Goal: Task Accomplishment & Management: Manage account settings

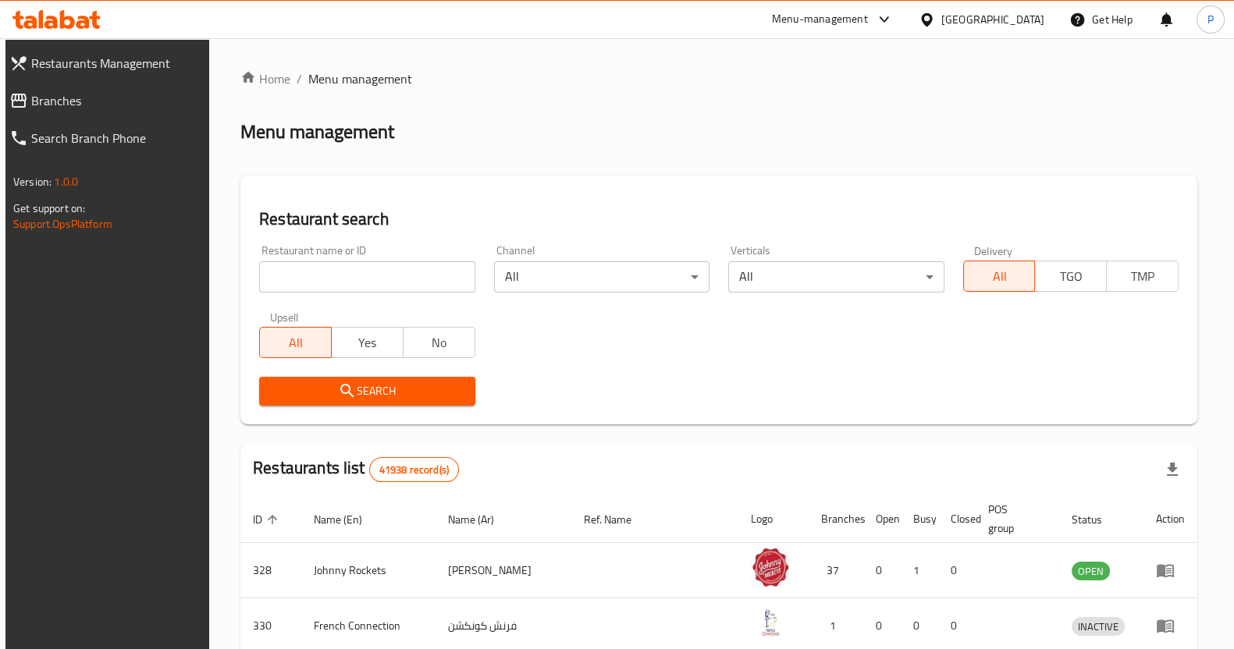
click at [400, 279] on input "search" at bounding box center [366, 276] width 215 height 31
click button "Search" at bounding box center [366, 391] width 215 height 29
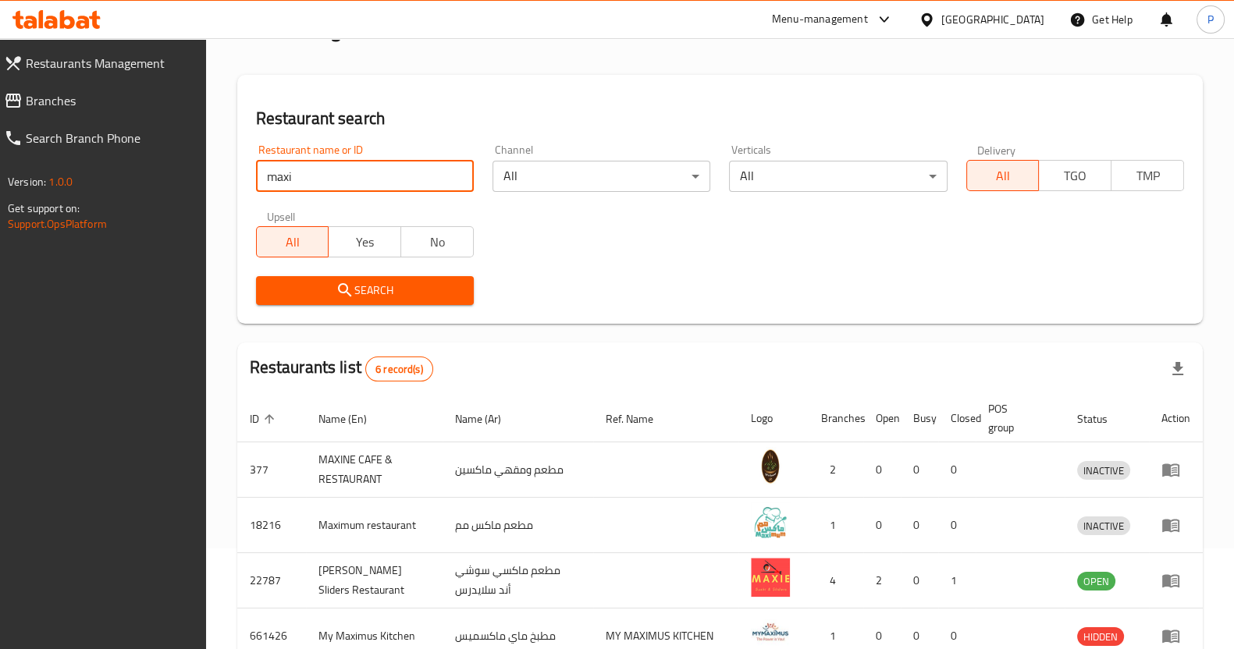
scroll to position [194, 0]
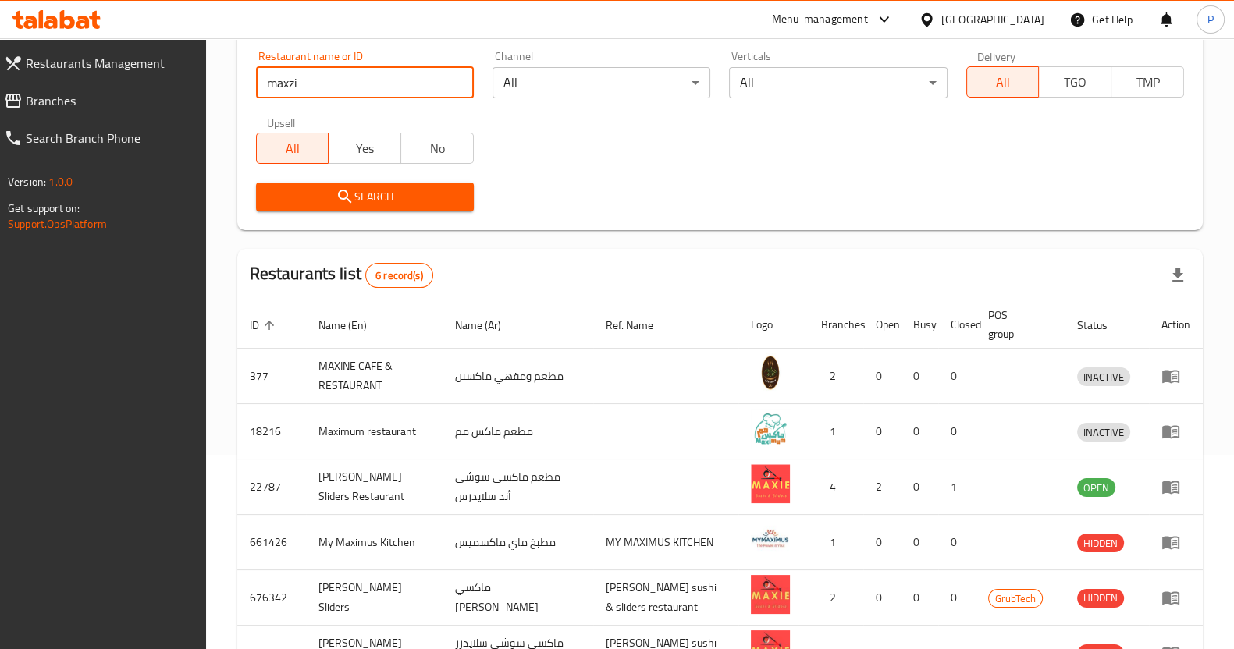
type input "maxzi"
click button "Search" at bounding box center [365, 197] width 218 height 29
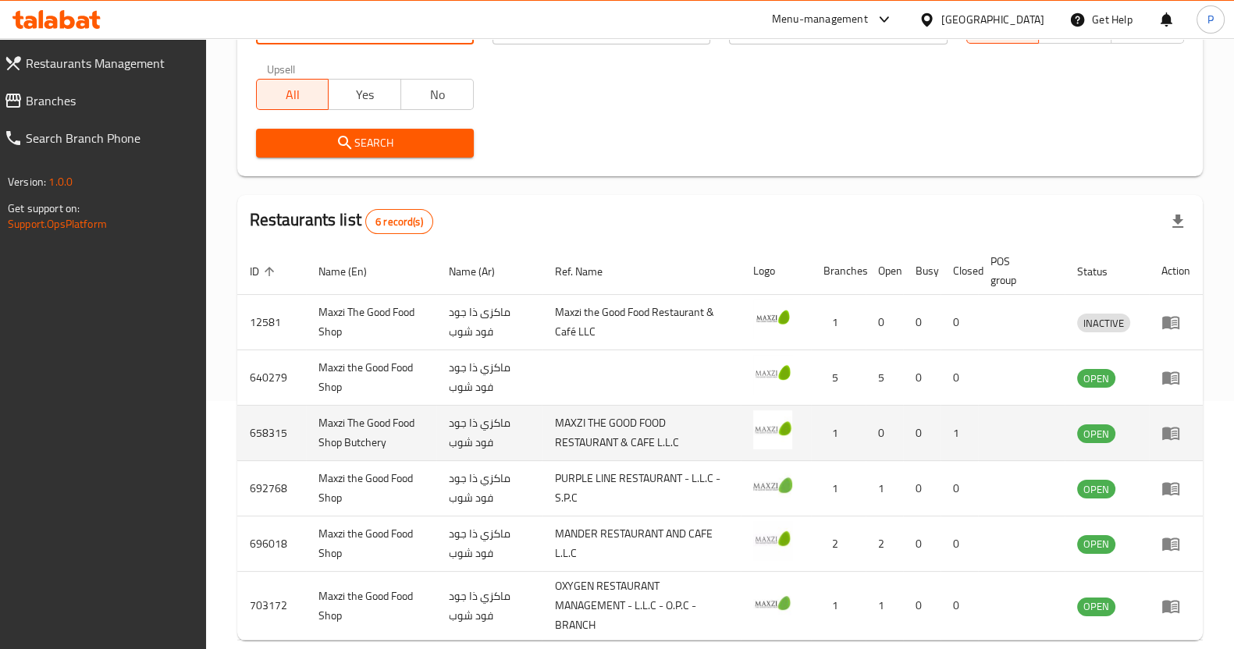
scroll to position [325, 0]
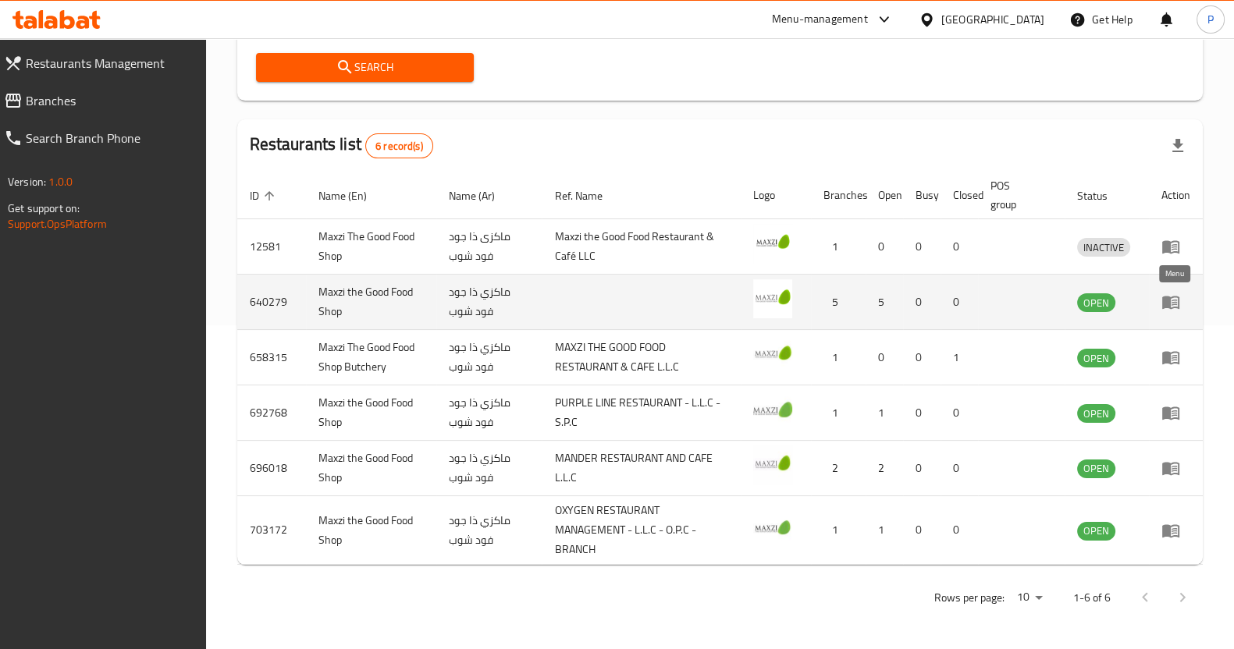
click at [1167, 302] on icon "enhanced table" at bounding box center [1170, 303] width 17 height 13
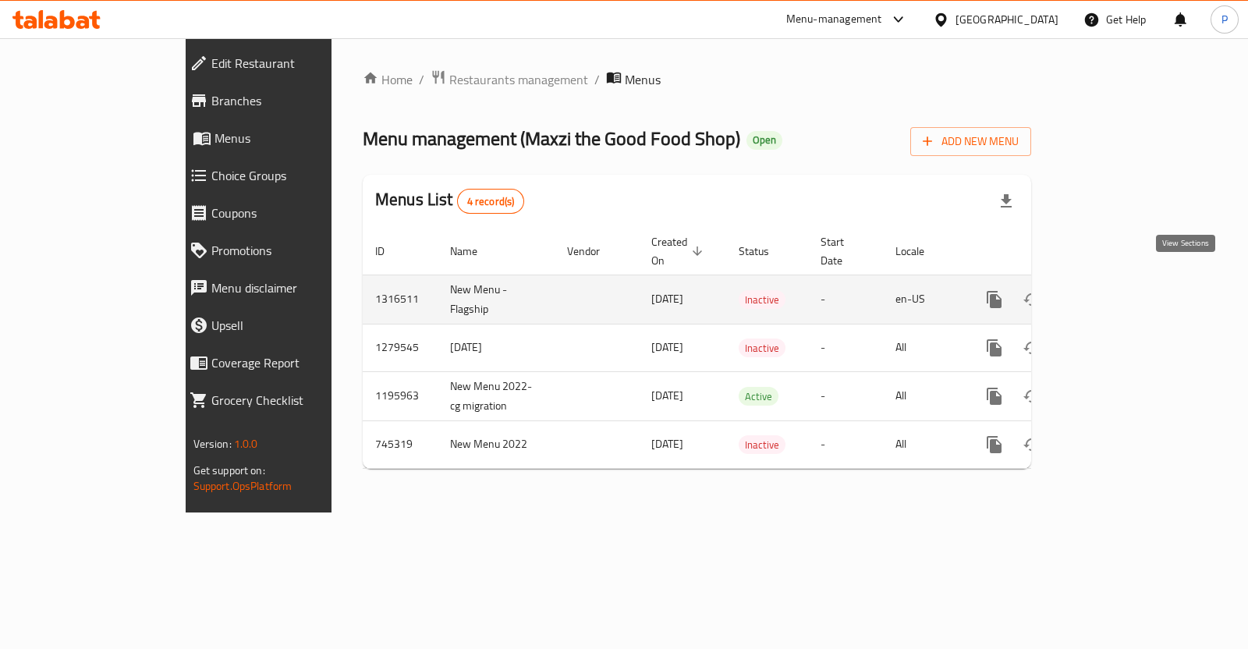
click at [1117, 290] on icon "enhanced table" at bounding box center [1107, 299] width 19 height 19
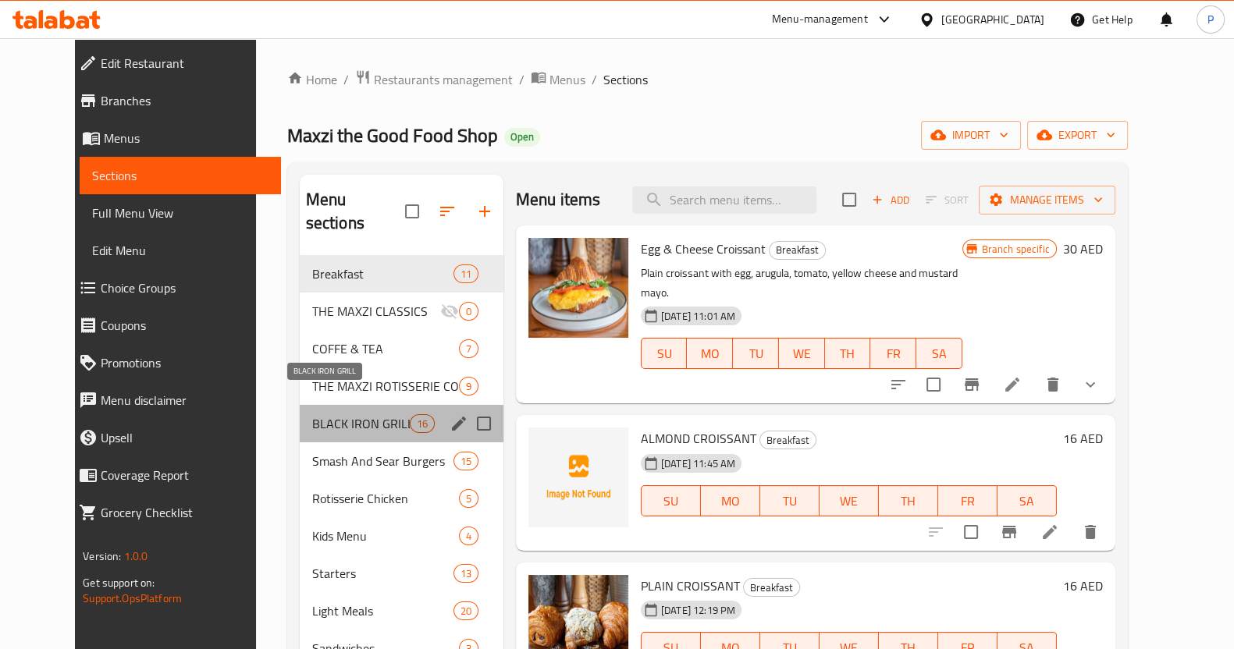
click at [337, 414] on span "BLACK IRON GRILL" at bounding box center [361, 423] width 98 height 19
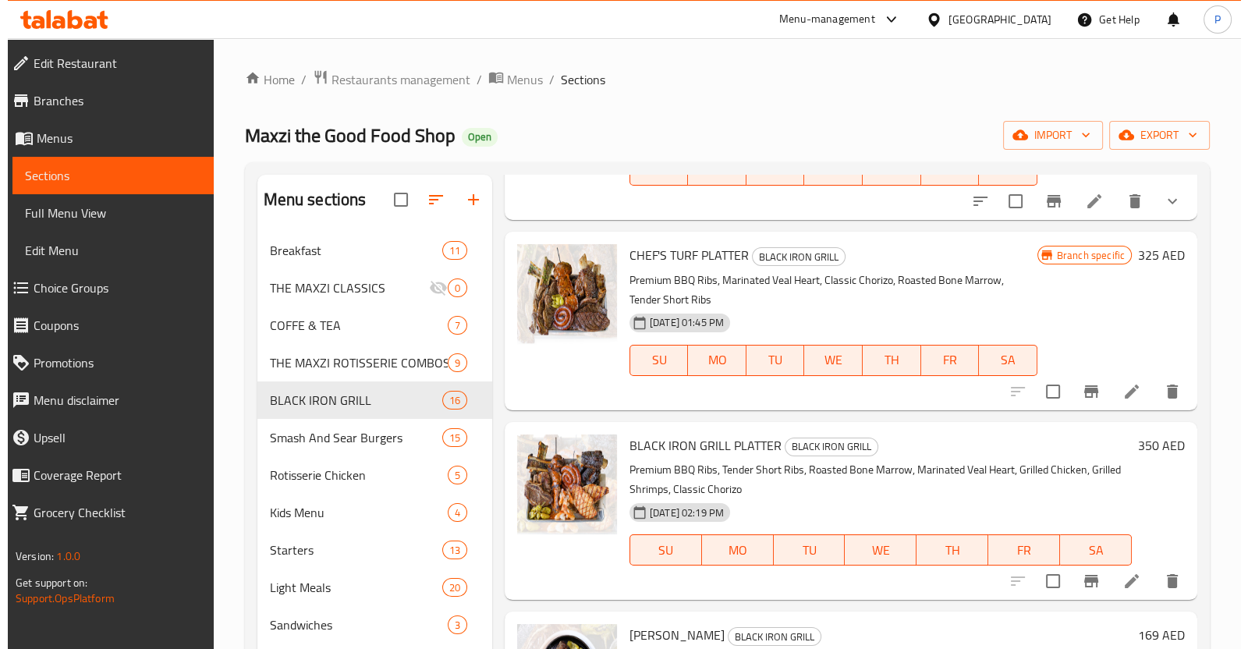
scroll to position [194, 0]
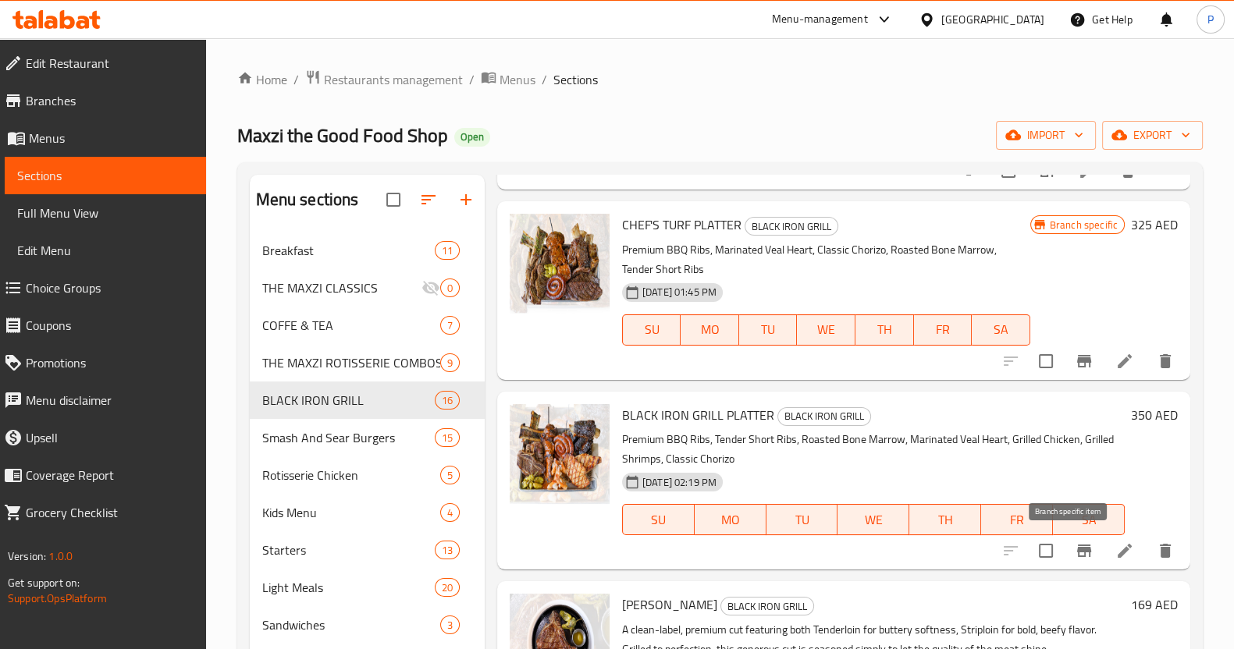
click at [1077, 556] on icon "Branch-specific-item" at bounding box center [1083, 551] width 19 height 19
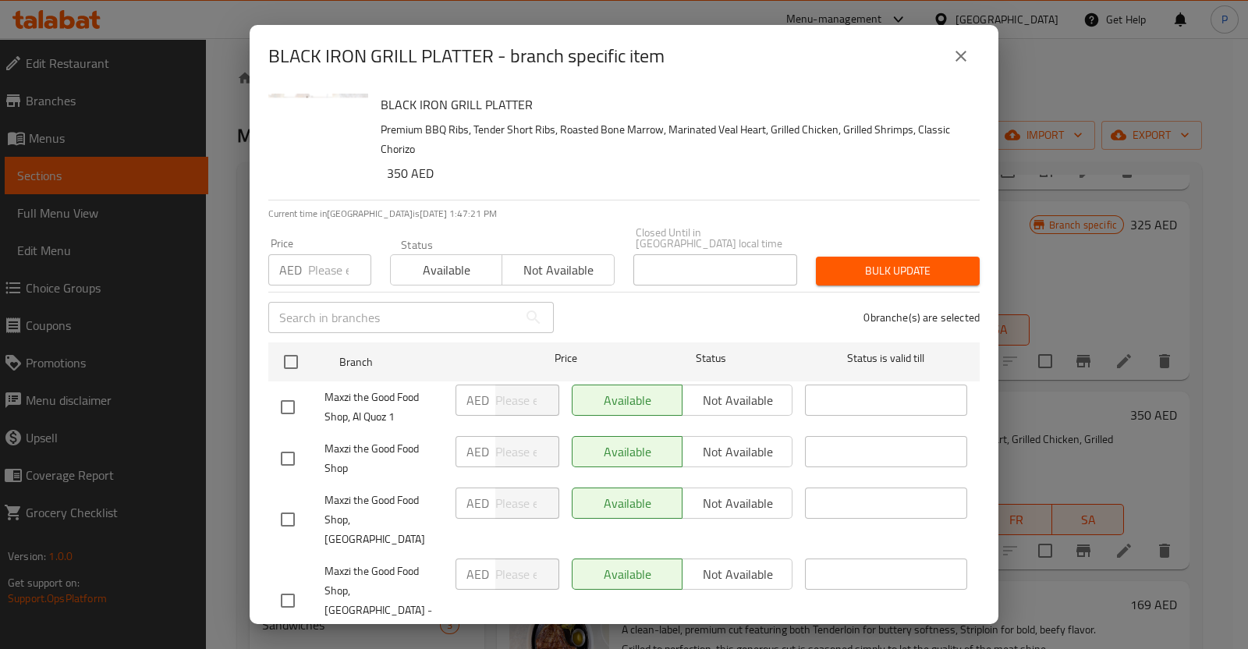
click at [1043, 326] on div "BLACK IRON GRILL PLATTER - branch specific item BLACK IRON GRILL PLATTER Premiu…" at bounding box center [624, 324] width 1248 height 649
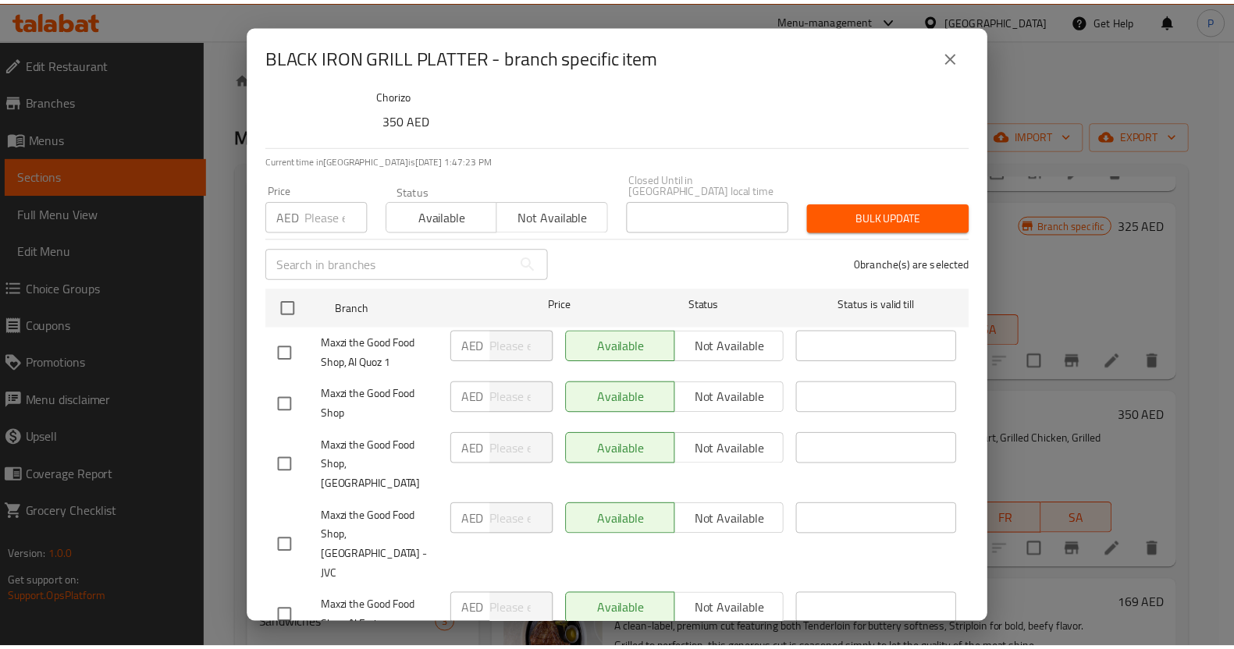
scroll to position [75, 0]
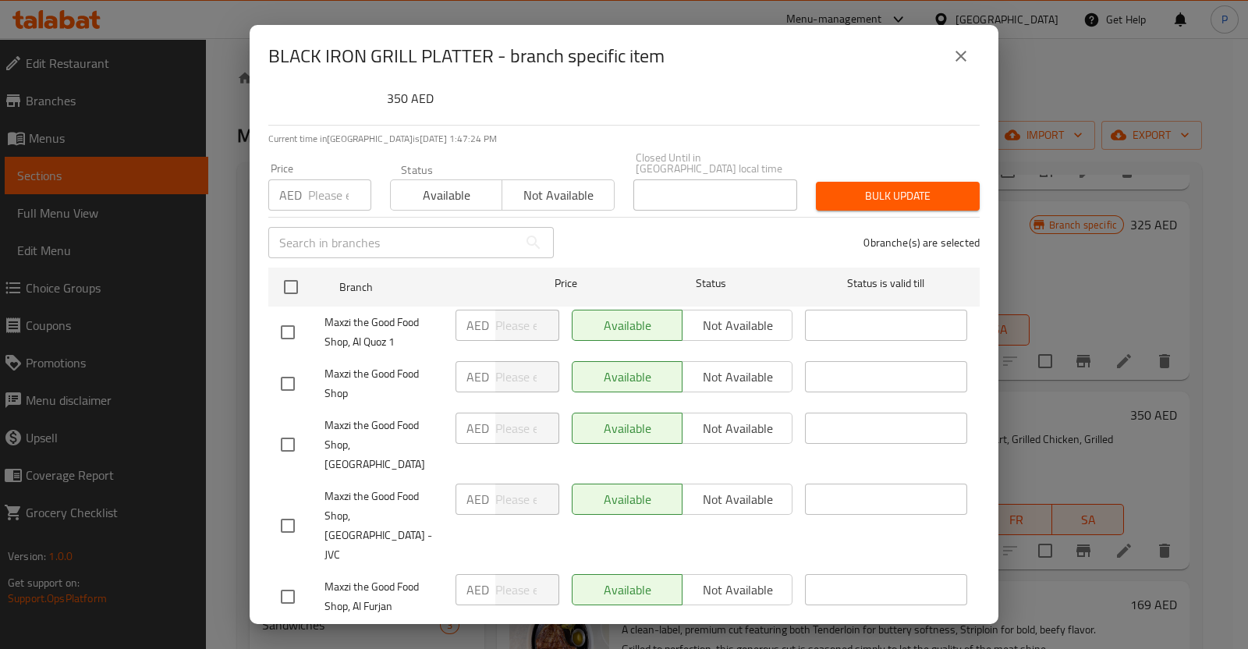
click at [742, 574] on div "Available Not available" at bounding box center [682, 589] width 221 height 31
click at [733, 574] on div "Available Not available" at bounding box center [682, 589] width 221 height 31
click at [299, 581] on input "checkbox" at bounding box center [288, 597] width 33 height 33
checkbox input "true"
click at [720, 579] on span "Not available" at bounding box center [738, 590] width 98 height 23
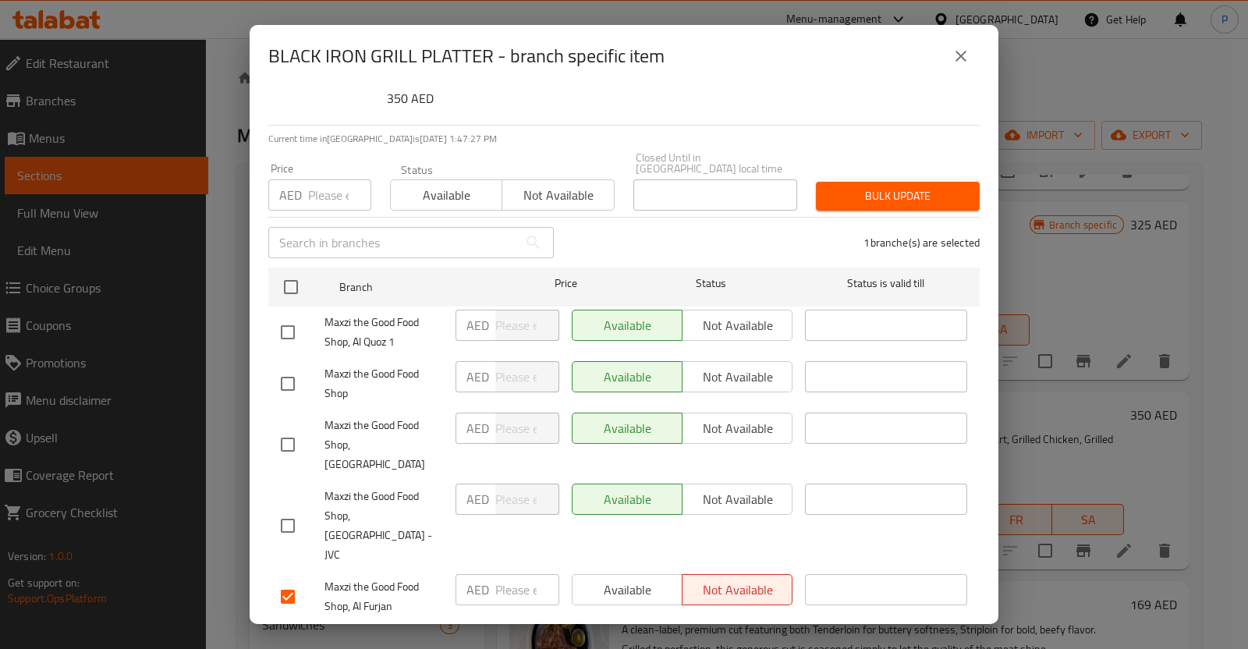
click at [634, 634] on span "Save" at bounding box center [624, 644] width 687 height 20
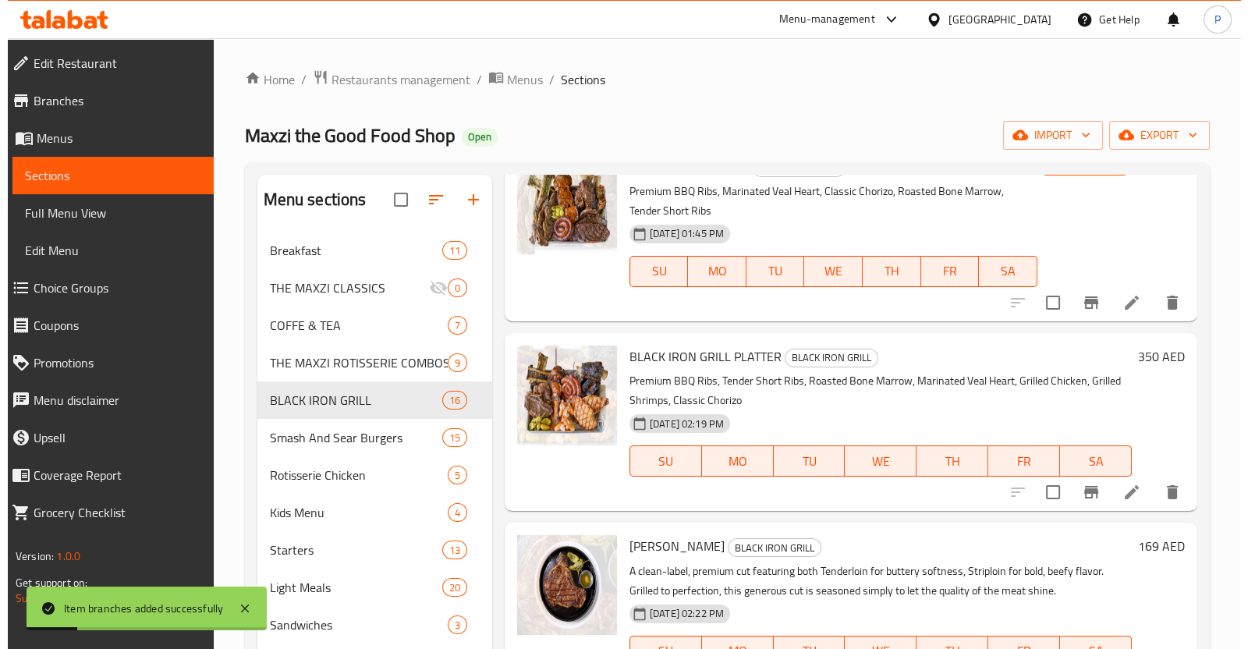
scroll to position [293, 0]
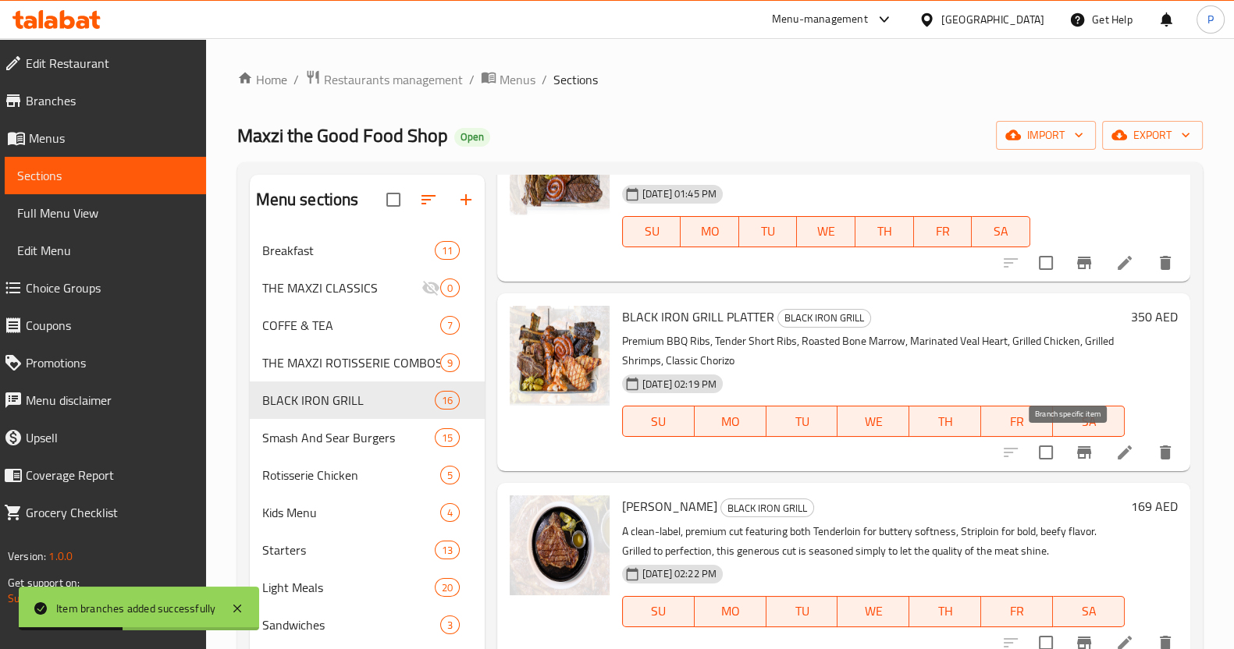
click at [1074, 454] on icon "Branch-specific-item" at bounding box center [1083, 452] width 19 height 19
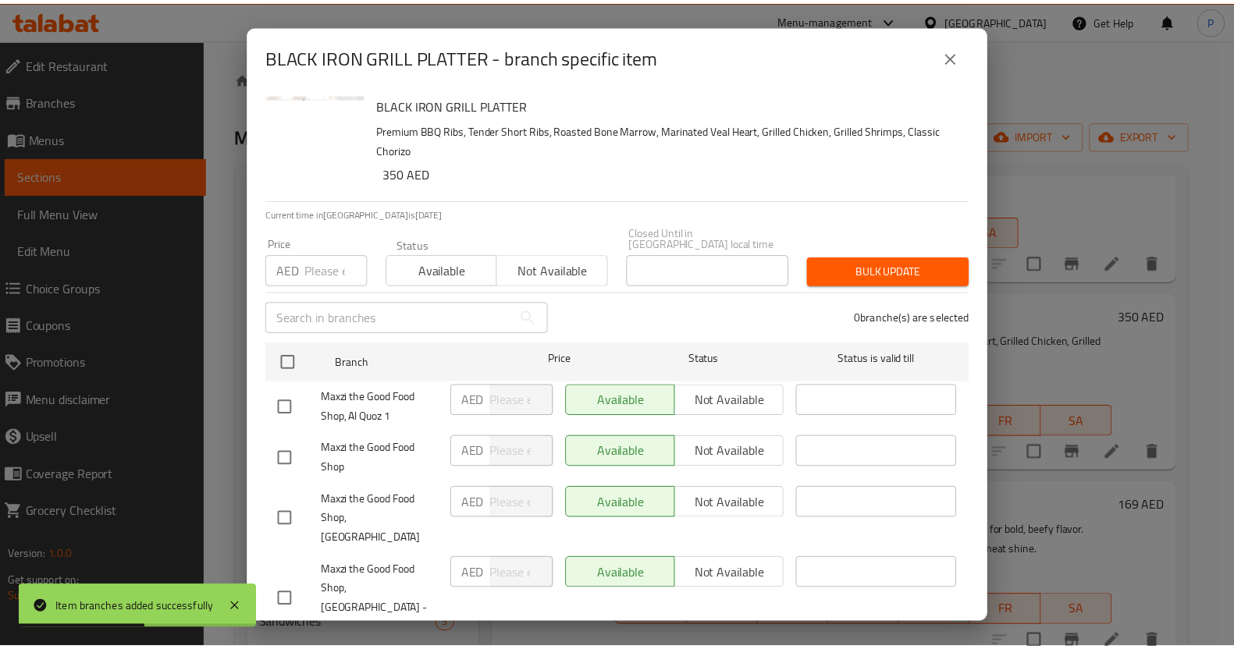
scroll to position [75, 0]
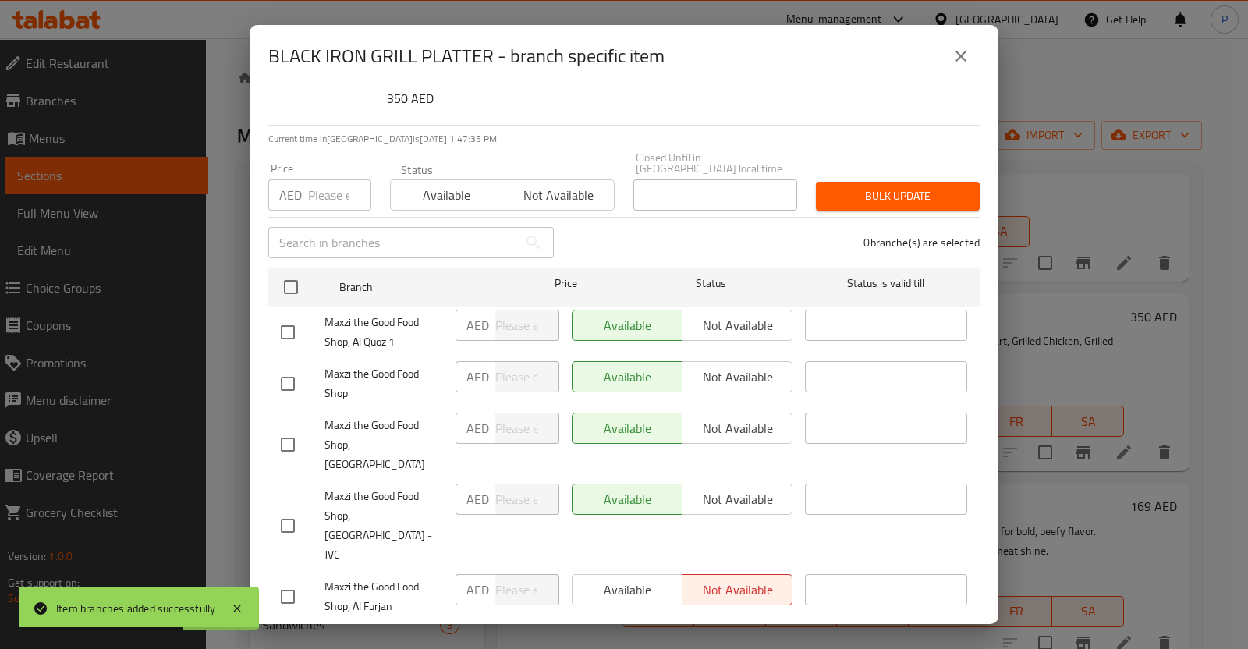
click at [962, 53] on icon "close" at bounding box center [961, 56] width 19 height 19
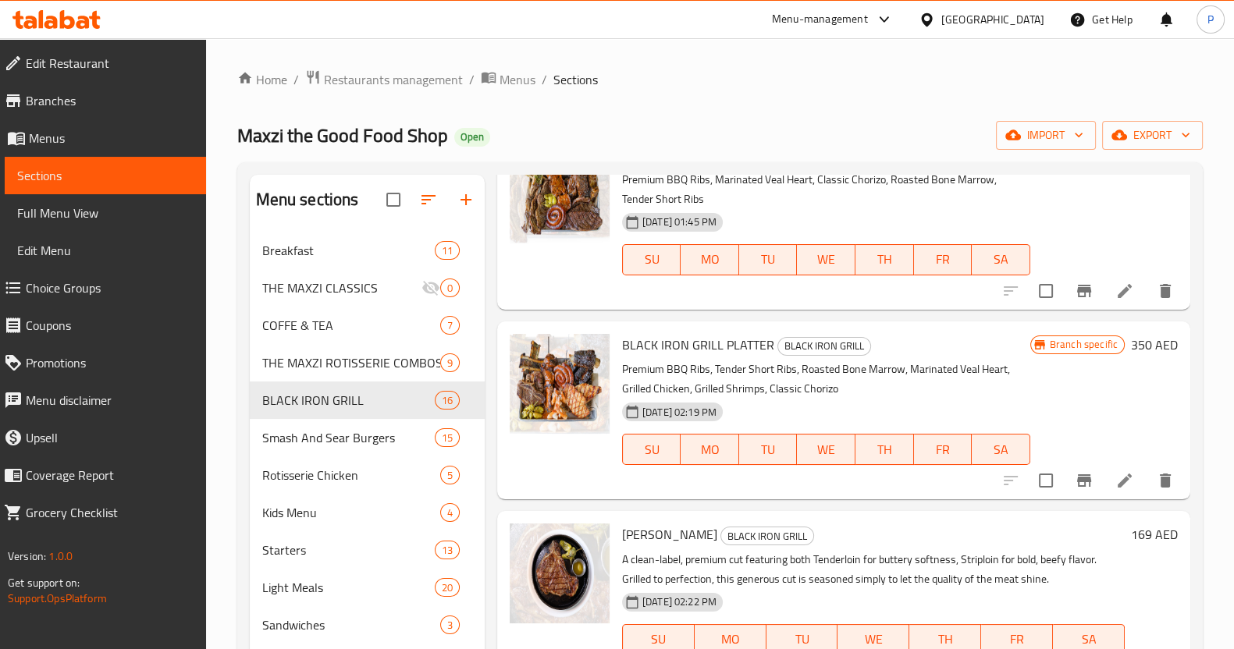
scroll to position [293, 0]
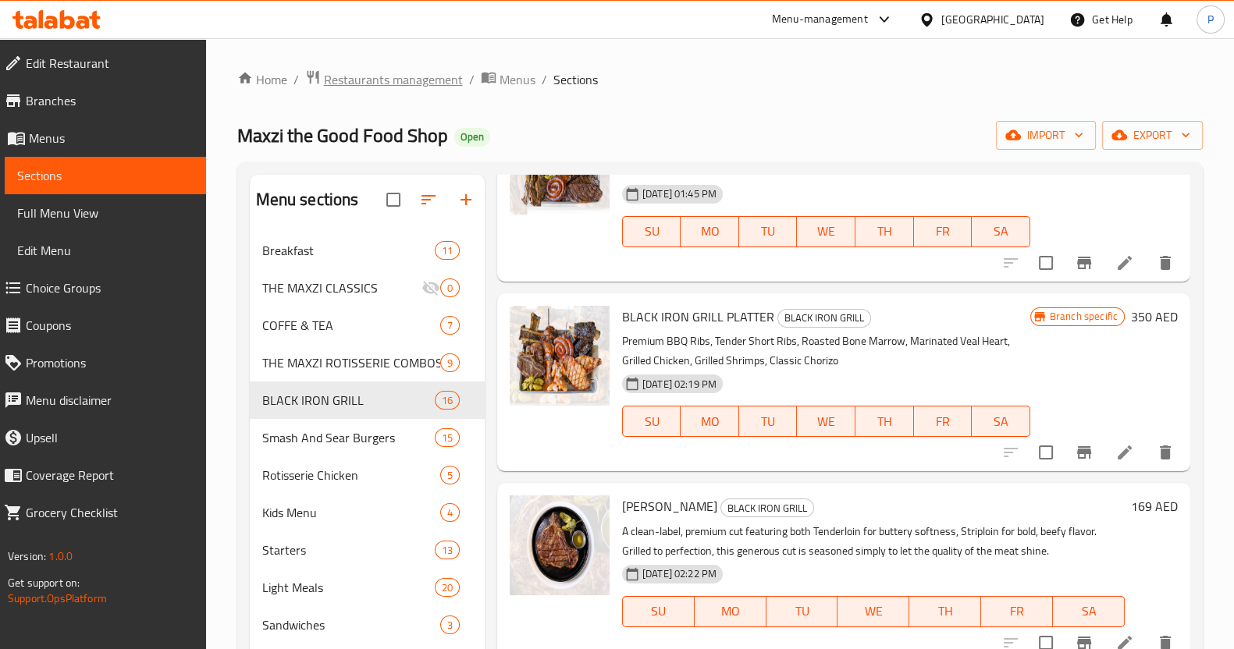
click at [305, 82] on icon "breadcrumb" at bounding box center [313, 77] width 16 height 16
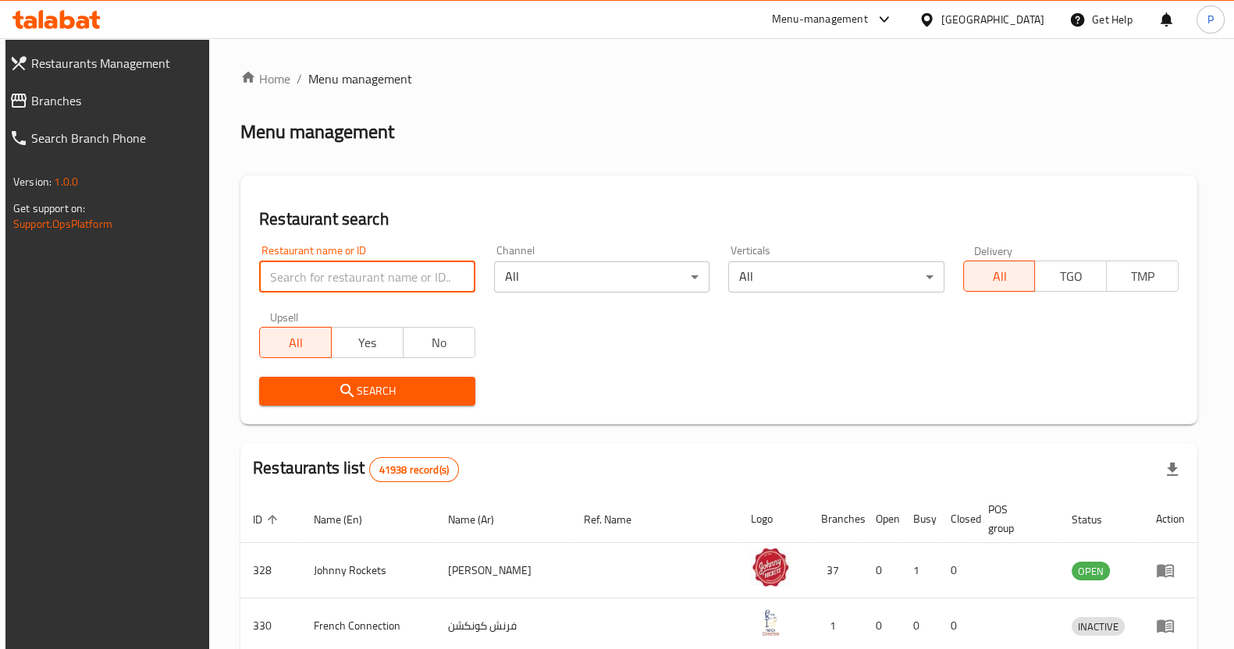
click at [325, 276] on input "search" at bounding box center [366, 276] width 215 height 31
type input "3"
type input "punjab ka dhaba"
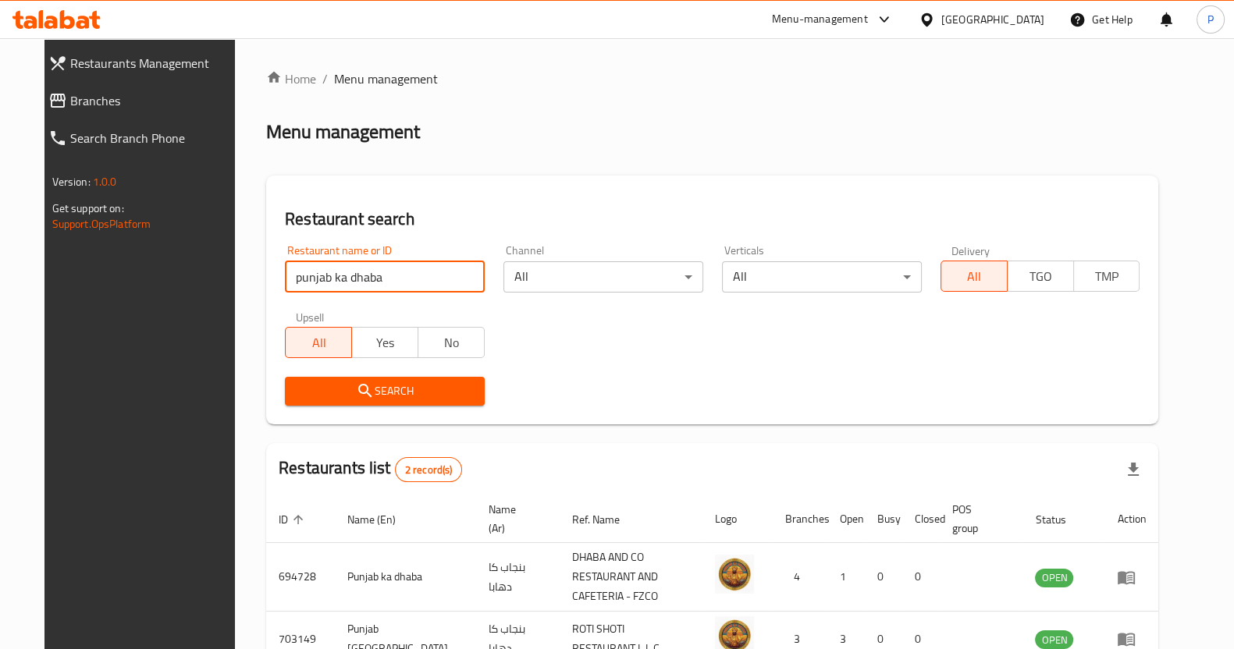
scroll to position [89, 0]
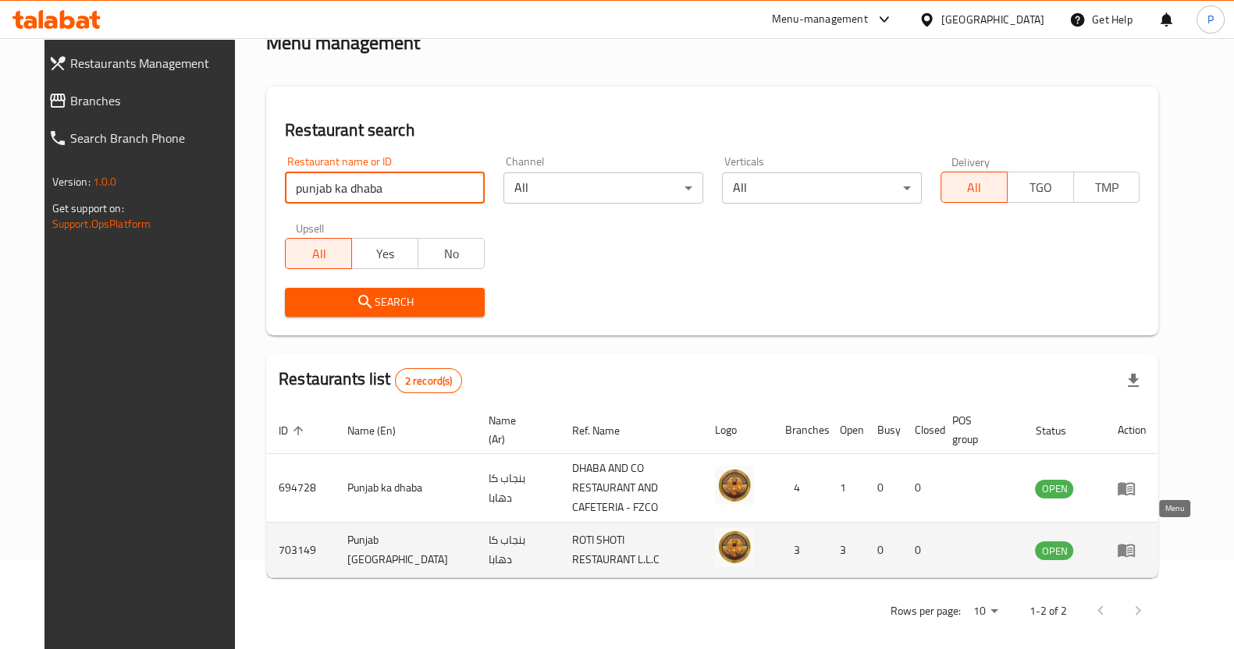
click at [1135, 544] on icon "enhanced table" at bounding box center [1126, 550] width 19 height 19
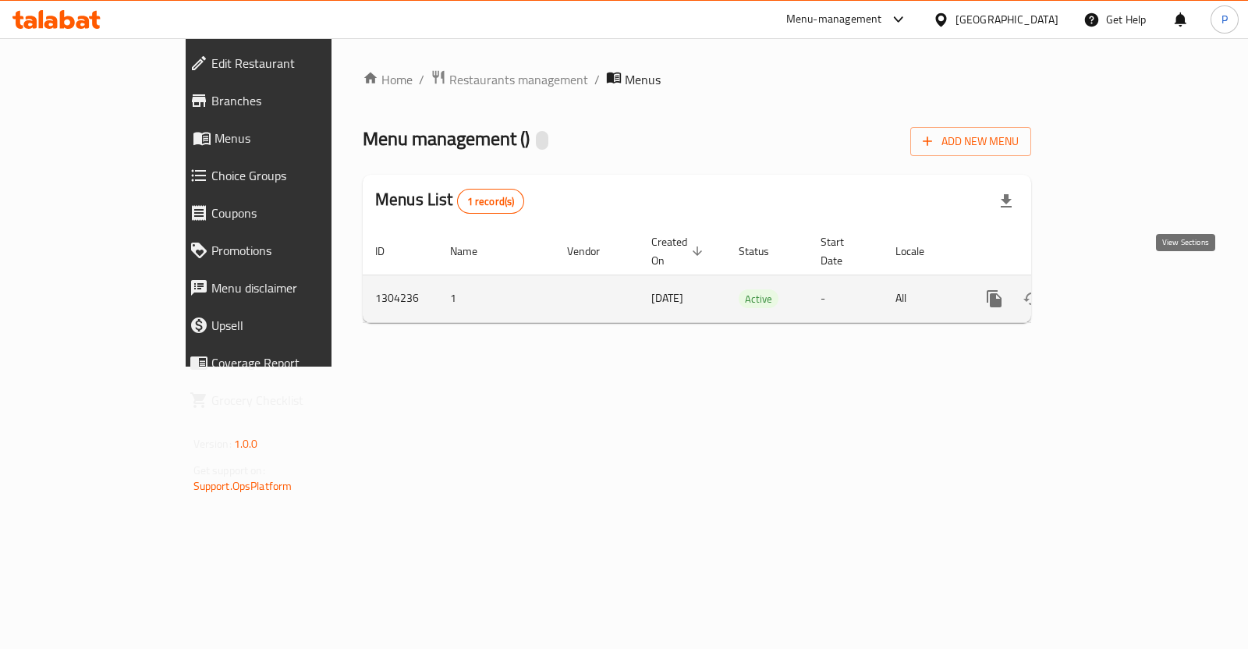
click at [1114, 292] on icon "enhanced table" at bounding box center [1107, 299] width 14 height 14
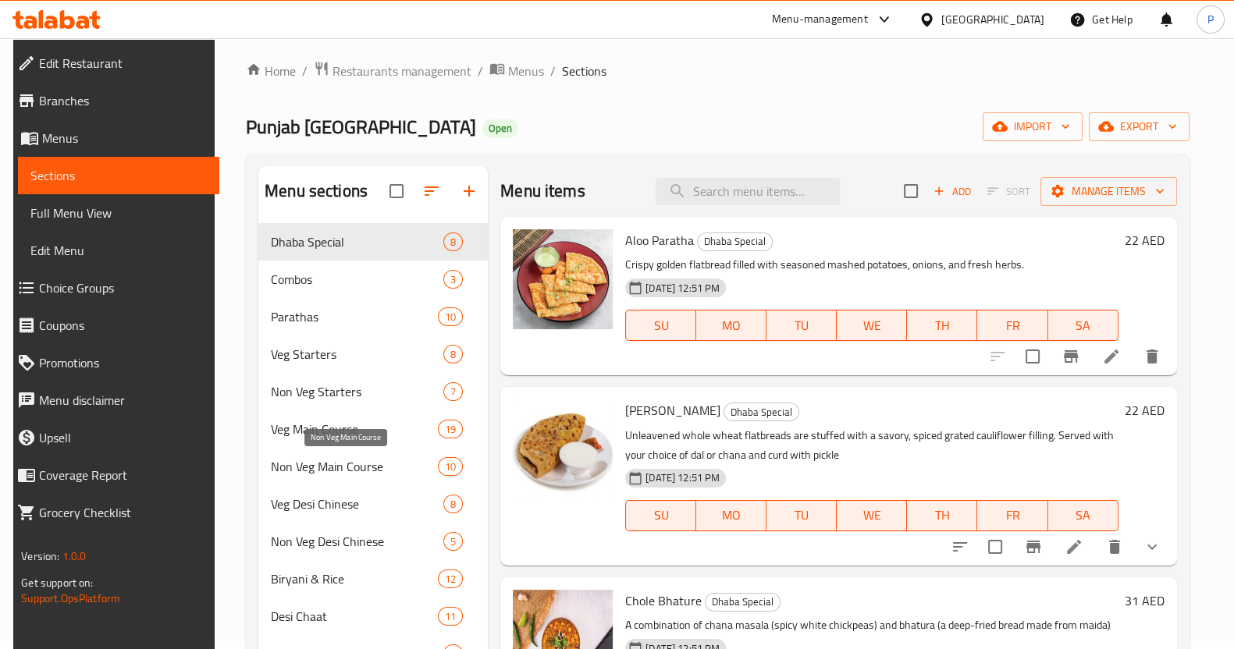
scroll to position [93, 0]
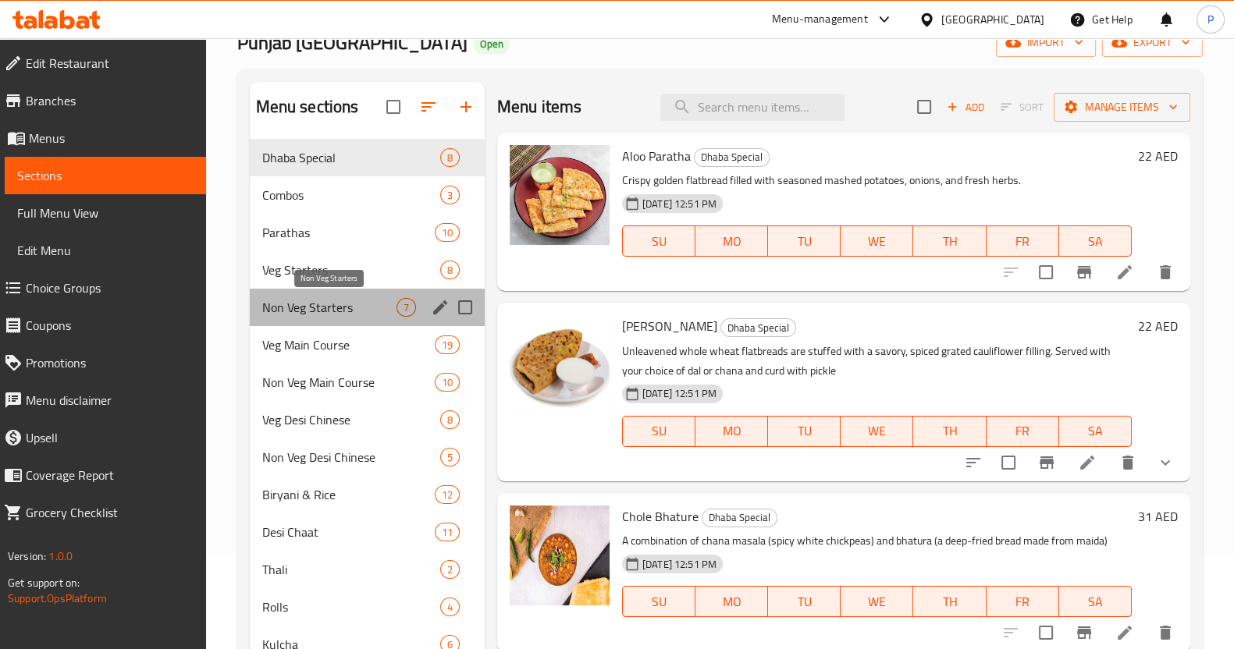
click at [314, 315] on span "Non Veg Starters" at bounding box center [329, 307] width 134 height 19
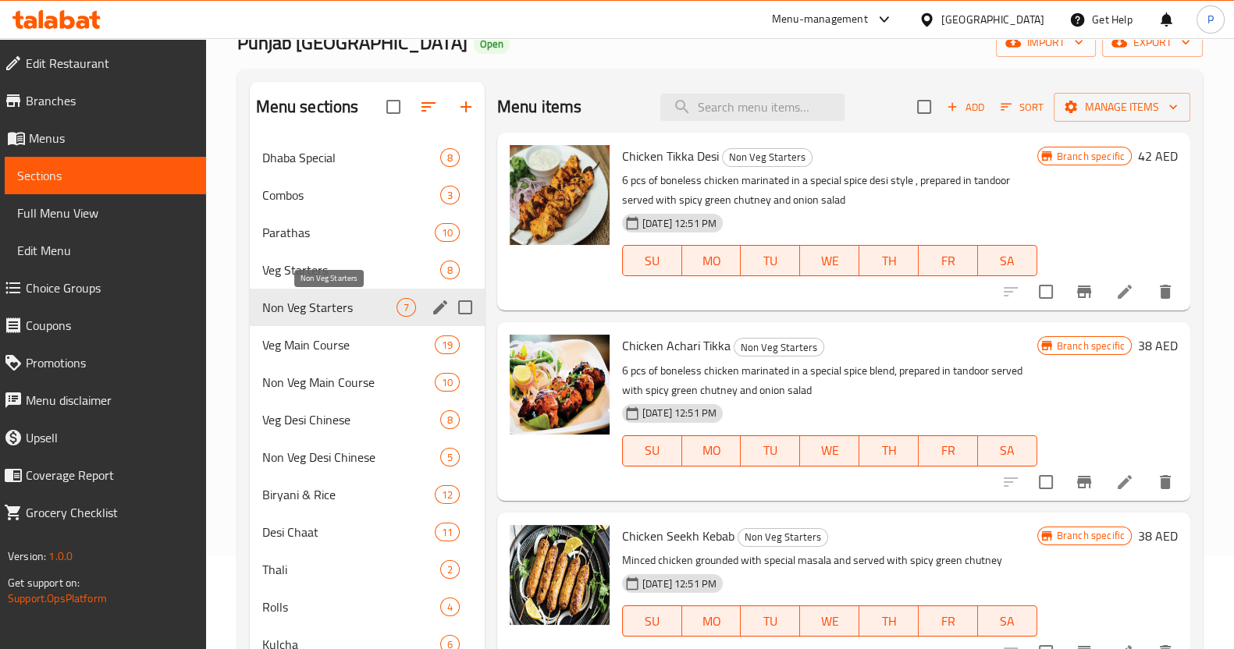
click at [303, 302] on span "Non Veg Starters" at bounding box center [329, 307] width 134 height 19
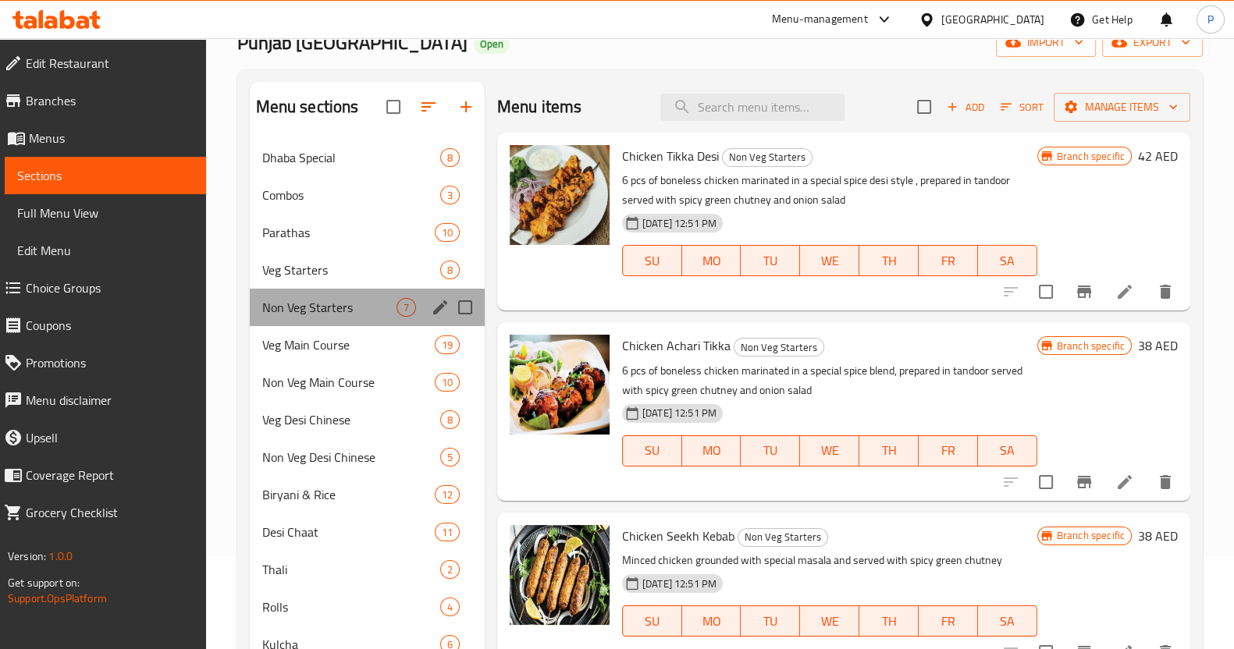
click at [336, 296] on div "Non Veg Starters 7" at bounding box center [367, 307] width 235 height 37
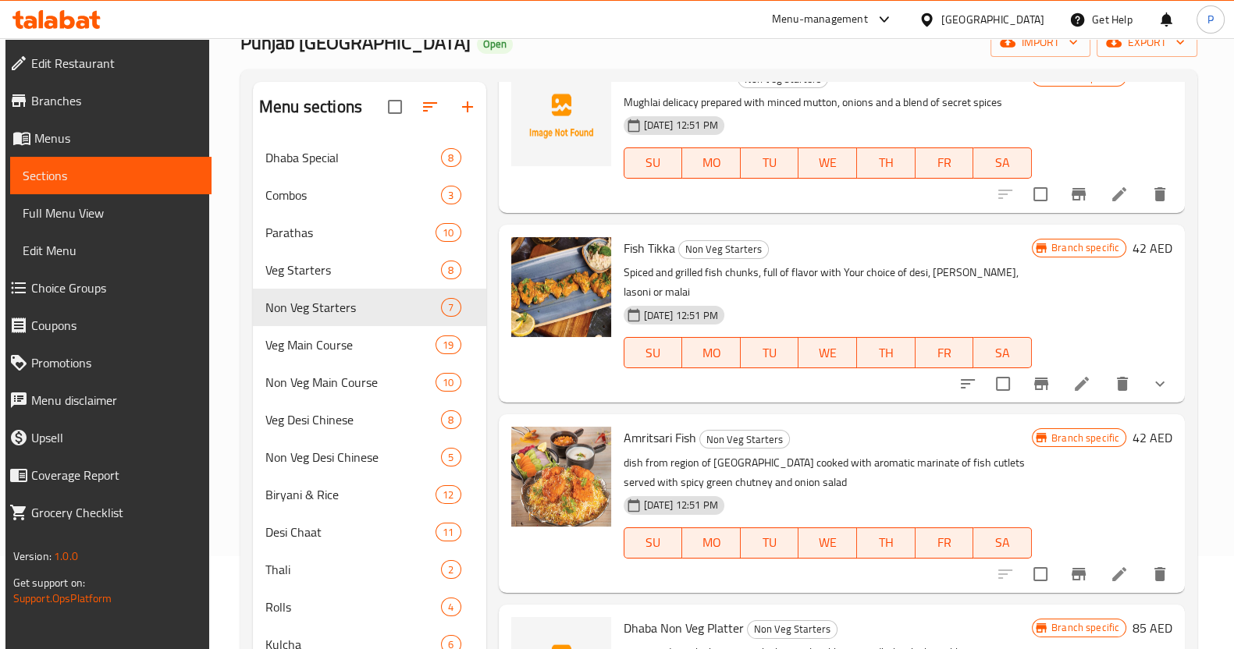
scroll to position [269, 0]
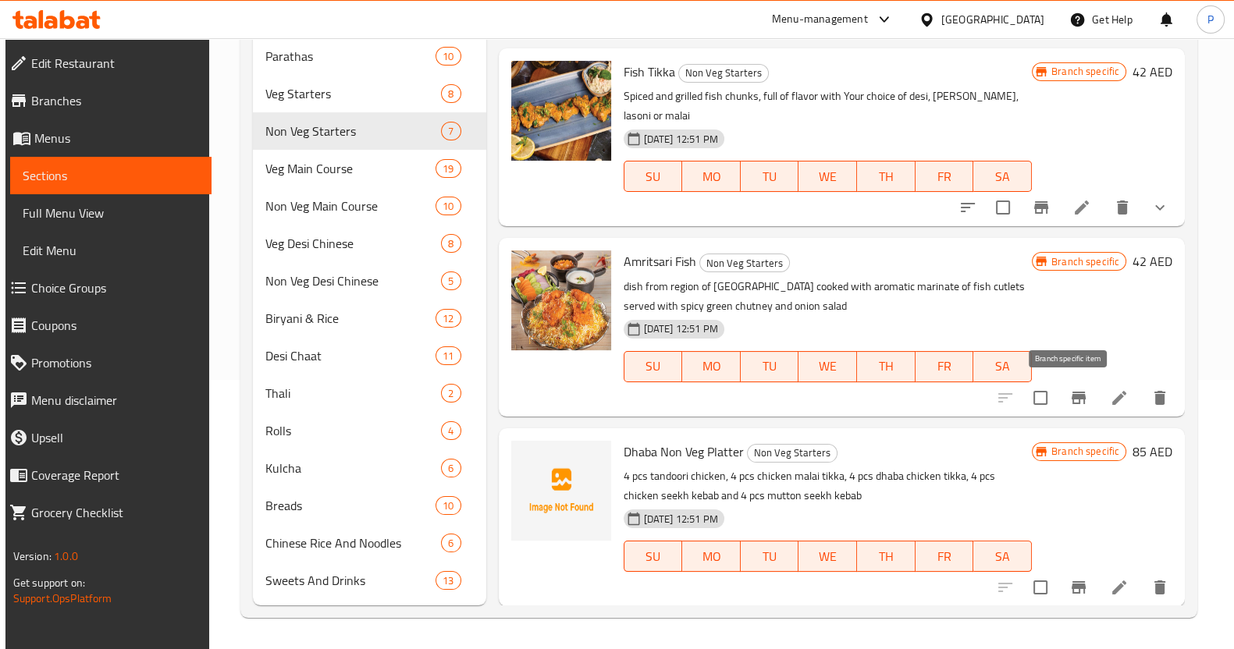
click at [1069, 396] on icon "Branch-specific-item" at bounding box center [1078, 398] width 19 height 19
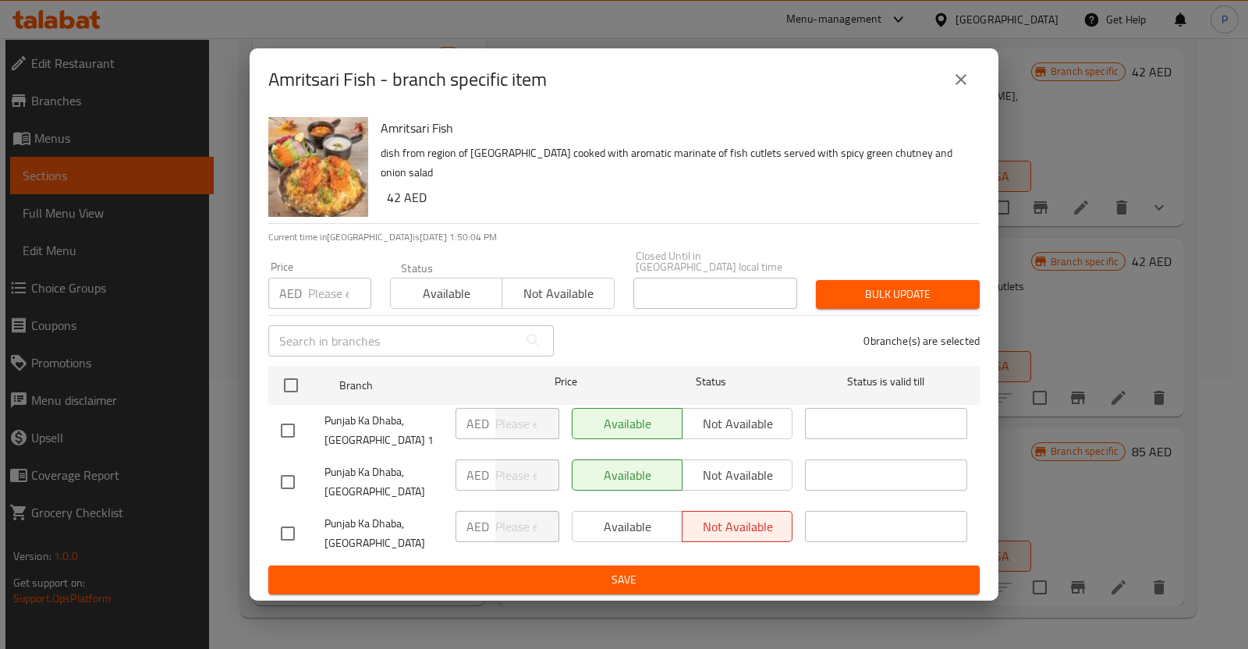
click at [954, 75] on icon "close" at bounding box center [961, 79] width 19 height 19
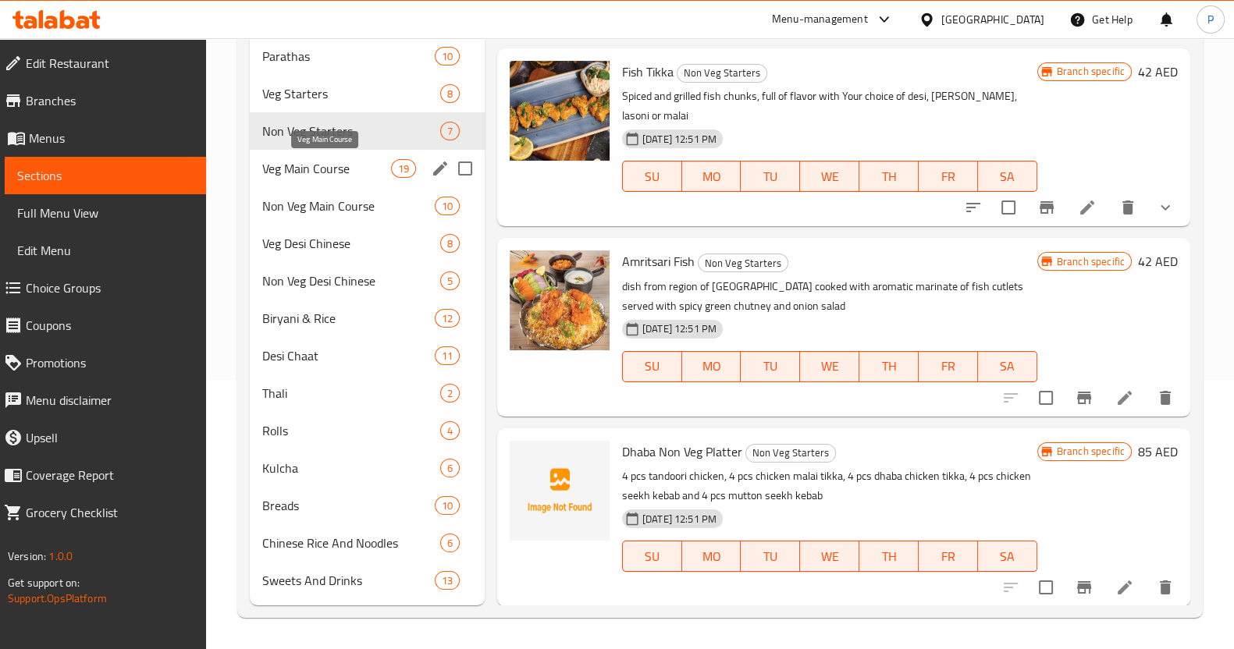
scroll to position [0, 0]
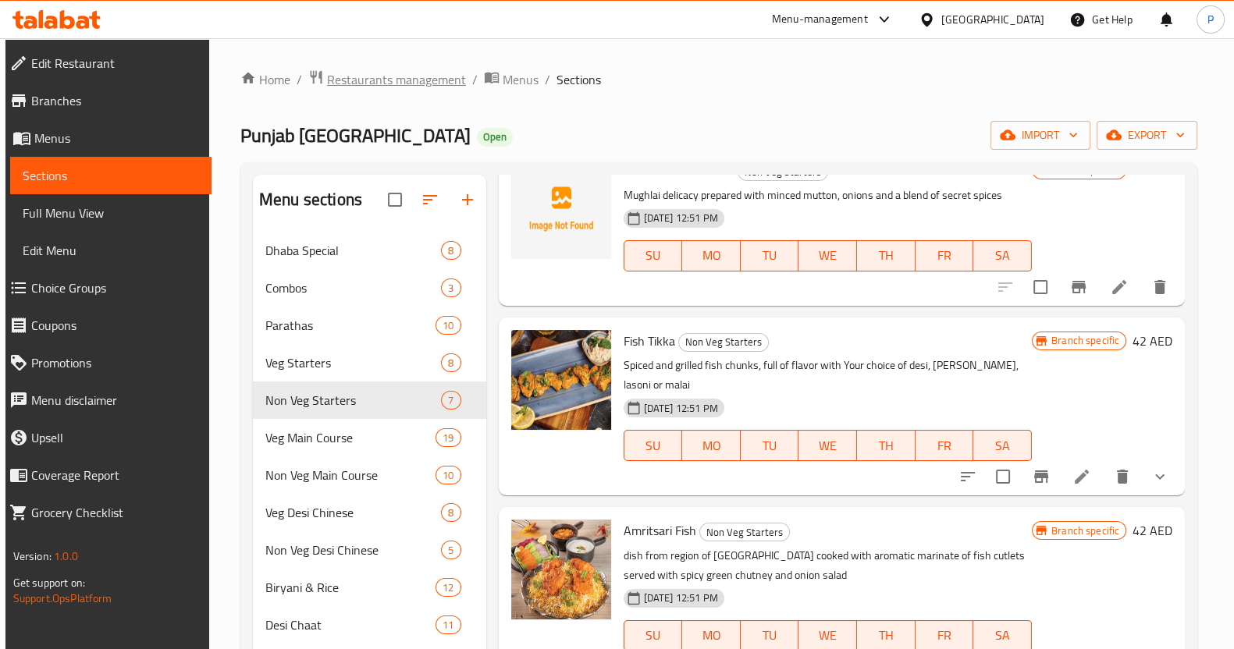
click at [406, 76] on span "Restaurants management" at bounding box center [396, 79] width 139 height 19
